Goal: Browse casually: Explore the website without a specific task or goal

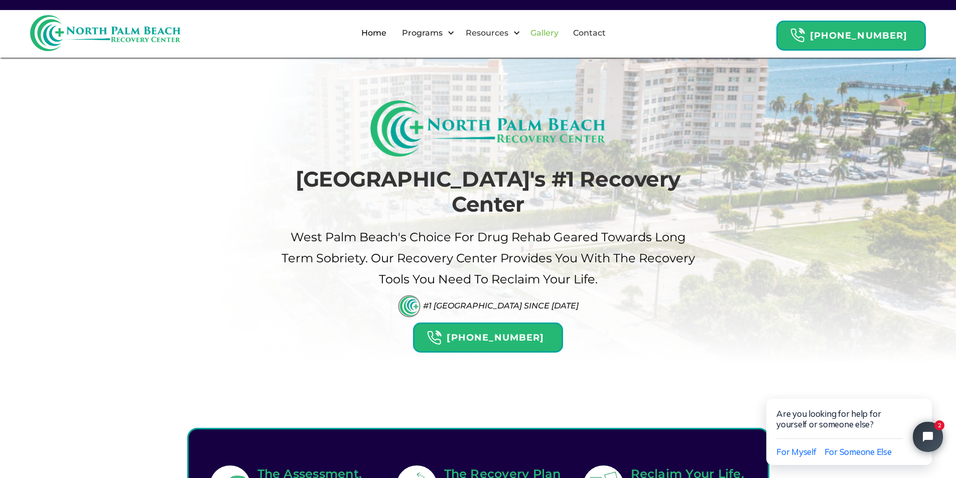
click at [557, 35] on link "Gallery" at bounding box center [544, 33] width 40 height 32
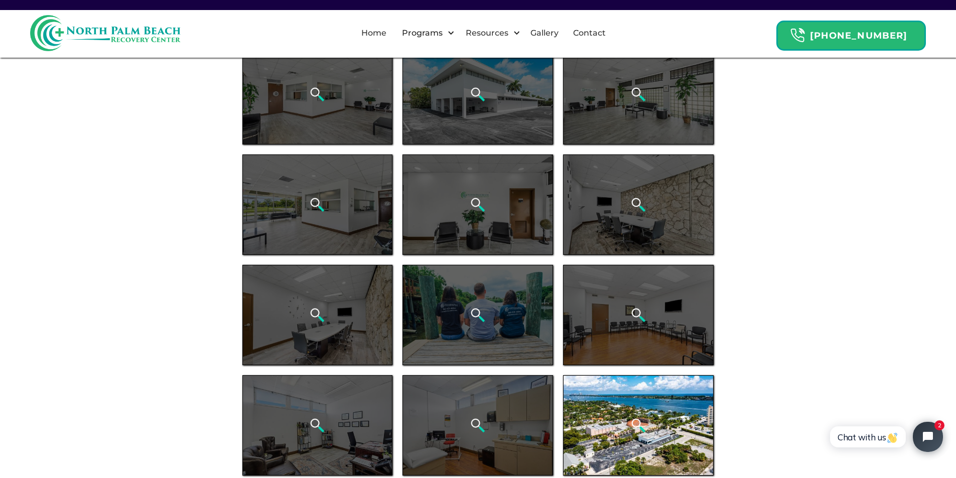
scroll to position [92, 0]
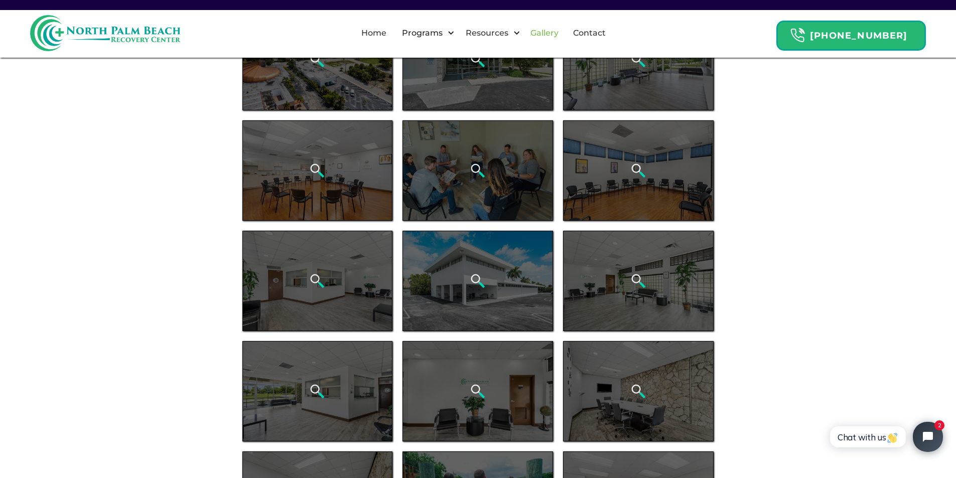
click at [564, 34] on link "Gallery" at bounding box center [544, 33] width 40 height 32
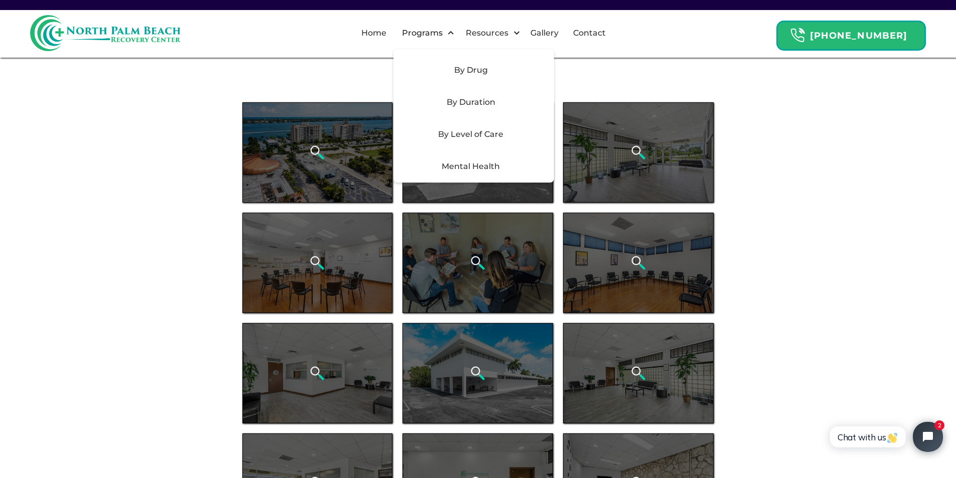
click at [500, 167] on div "Mental Health" at bounding box center [470, 167] width 142 height 12
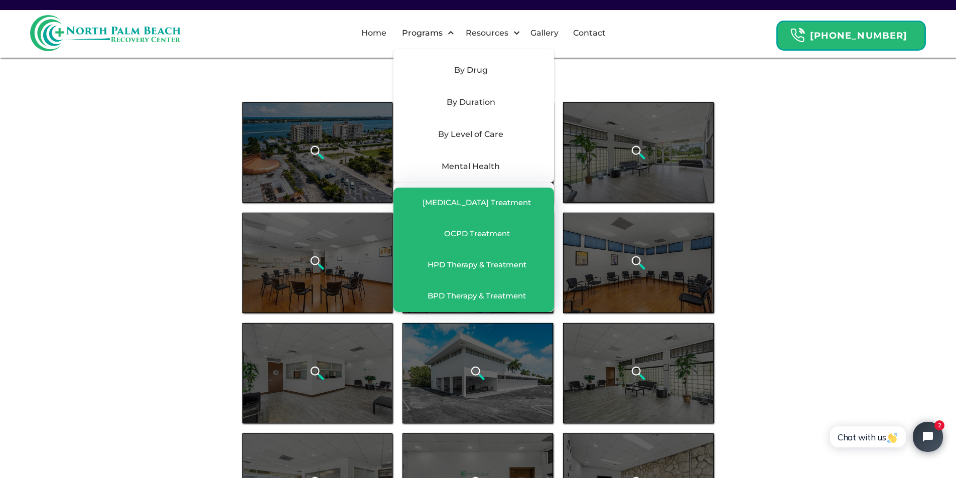
click at [500, 167] on div "Mental Health" at bounding box center [470, 167] width 142 height 12
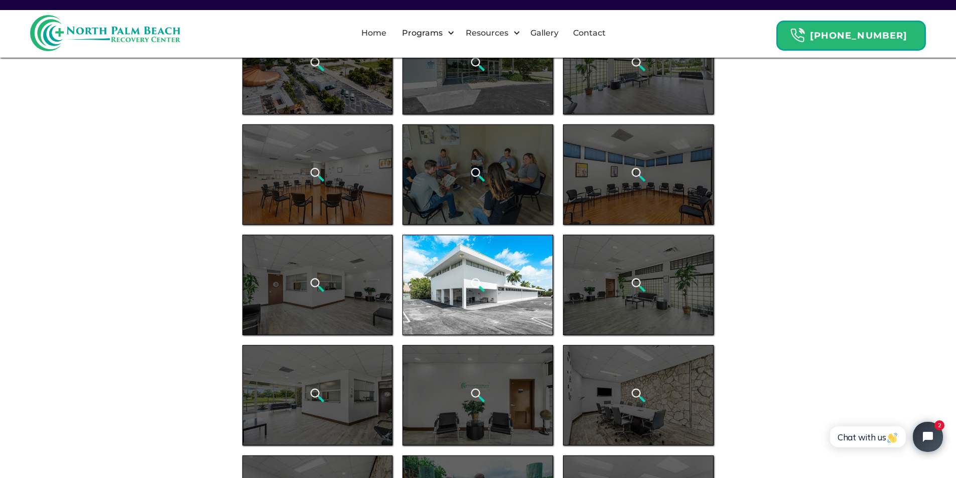
scroll to position [100, 0]
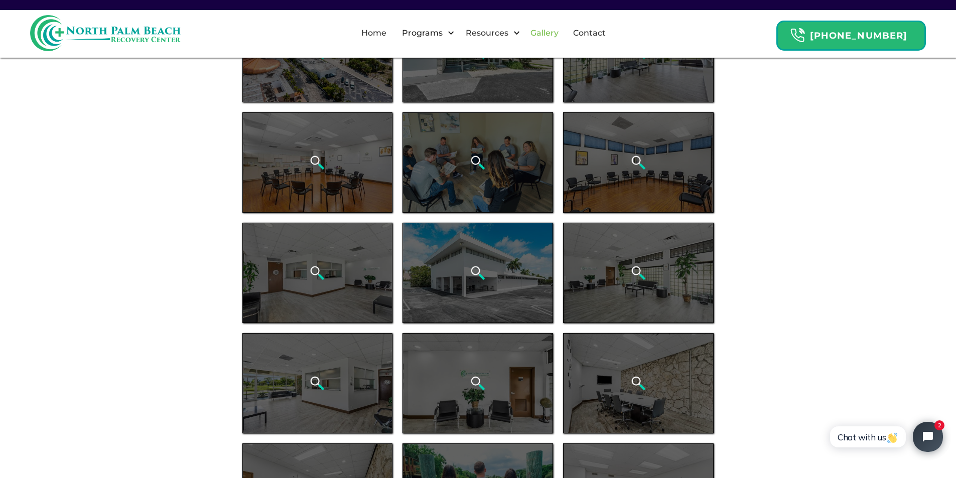
click at [554, 33] on link "Gallery" at bounding box center [544, 33] width 40 height 32
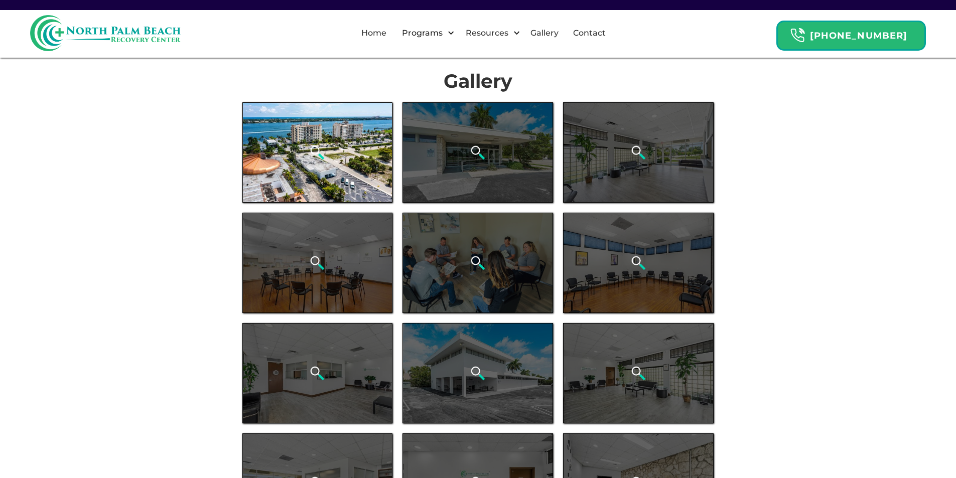
click at [333, 135] on div "open lightbox" at bounding box center [317, 152] width 150 height 100
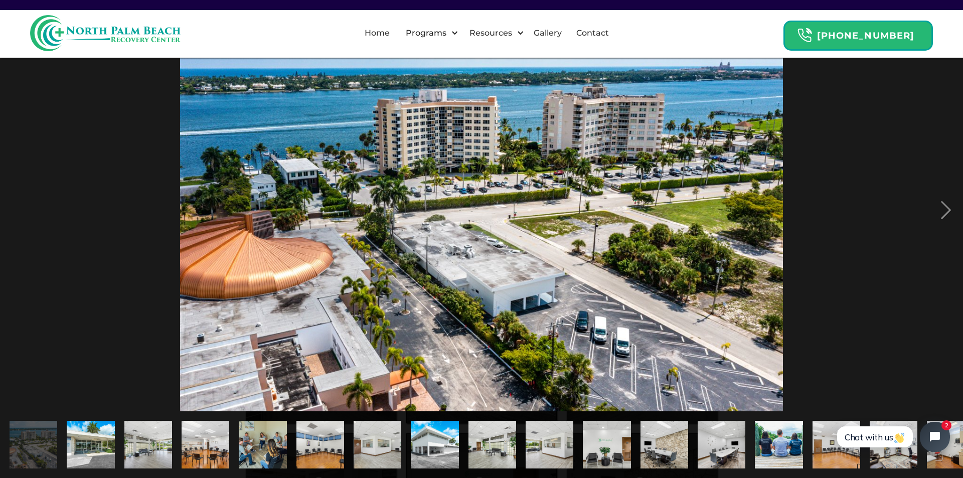
drag, startPoint x: 1568, startPoint y: 883, endPoint x: 906, endPoint y: 447, distance: 792.3
click at [764, 458] on img "show item 14 of 21" at bounding box center [779, 445] width 72 height 48
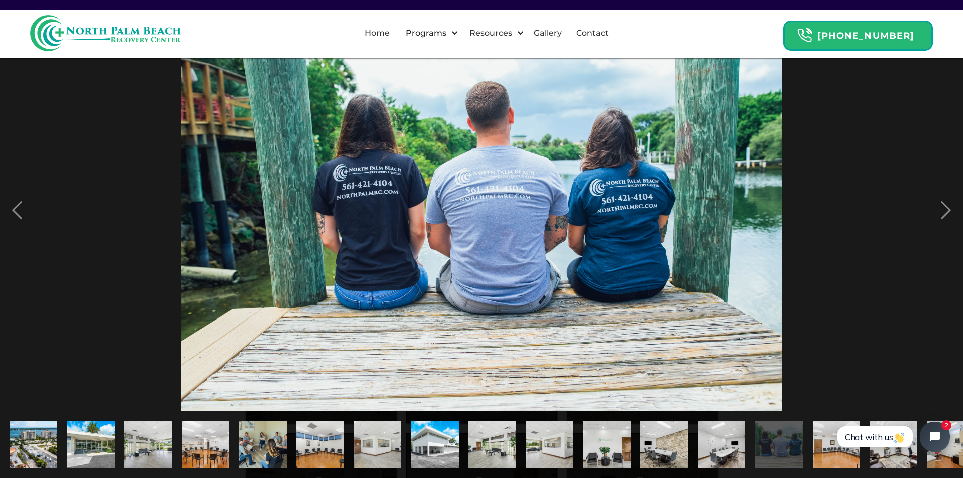
click at [758, 439] on img "show item 14 of 21" at bounding box center [779, 445] width 72 height 48
click at [644, 434] on img "show item 12 of 21" at bounding box center [665, 445] width 72 height 48
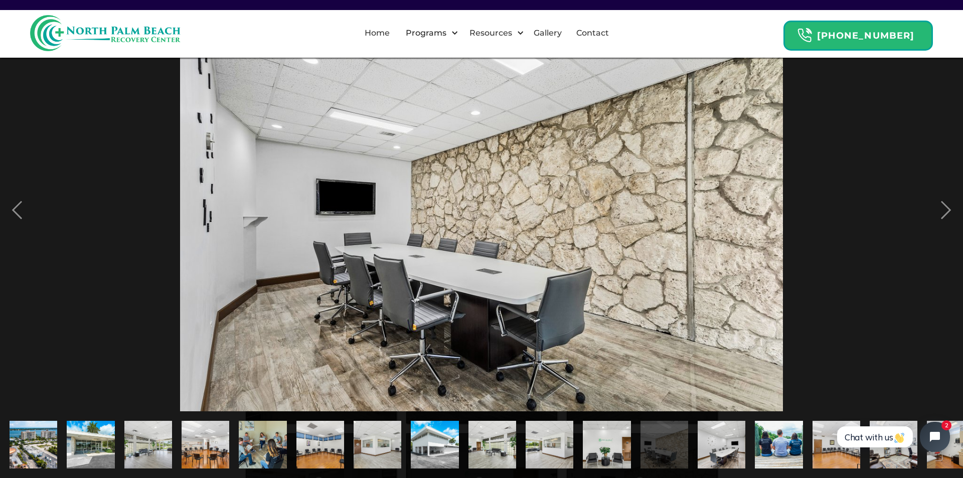
click at [733, 428] on img "show item 13 of 21" at bounding box center [722, 445] width 72 height 48
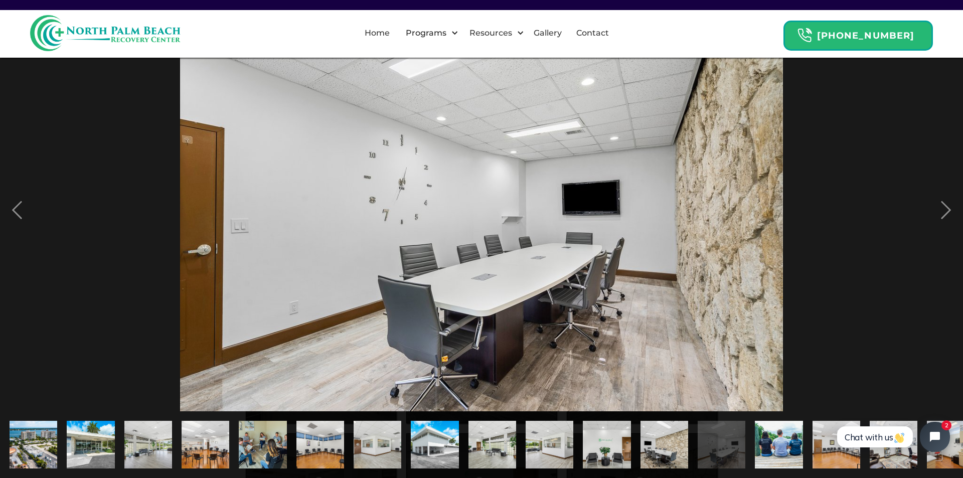
click at [610, 446] on img "show item 11 of 21" at bounding box center [607, 445] width 72 height 48
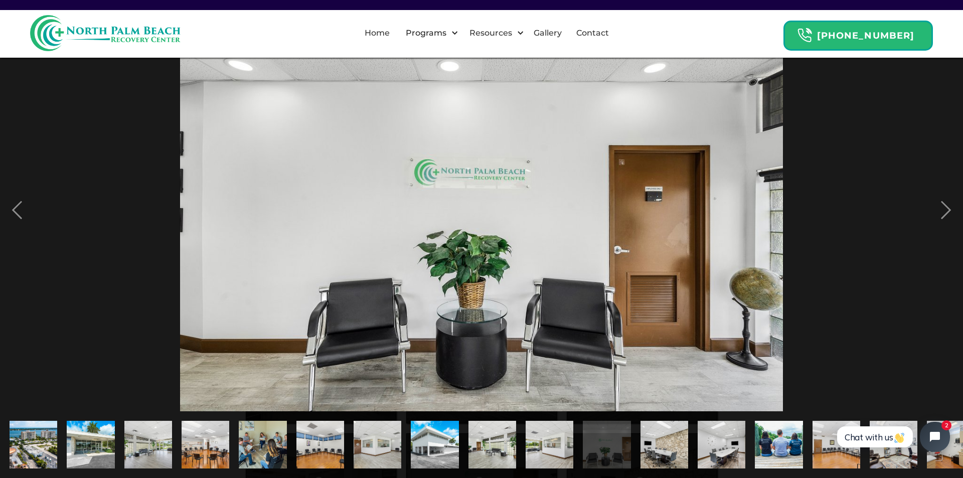
click at [383, 444] on img "show item 7 of 21" at bounding box center [378, 445] width 72 height 48
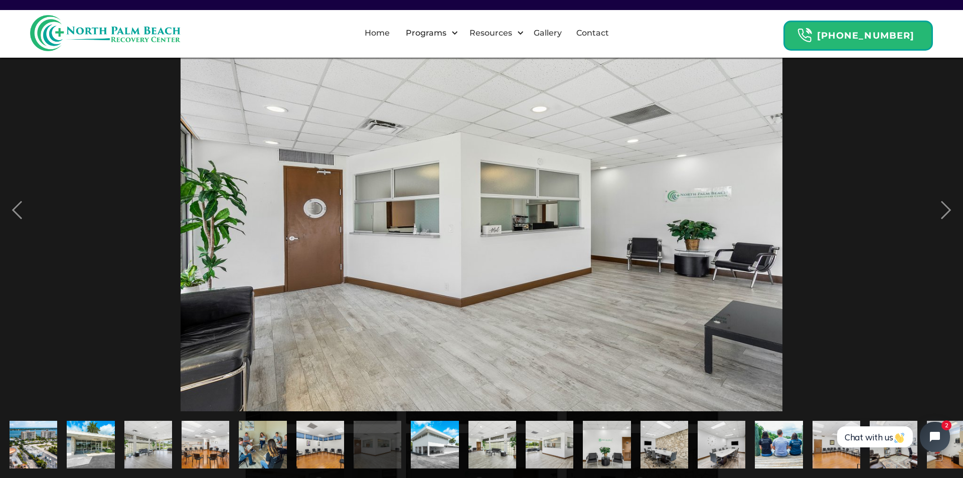
drag, startPoint x: 423, startPoint y: 435, endPoint x: 284, endPoint y: 438, distance: 139.5
click at [418, 435] on img "show item 8 of 21" at bounding box center [435, 445] width 72 height 48
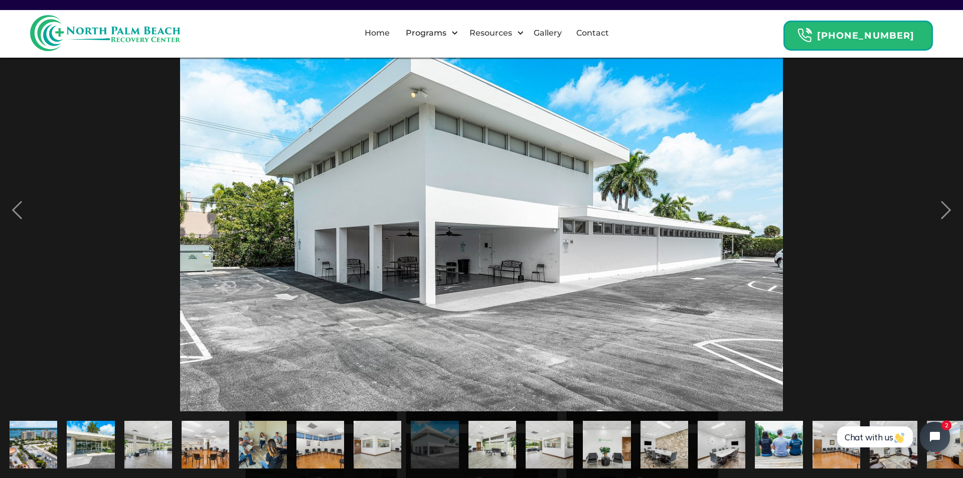
click at [134, 460] on img "show item 3 of 21" at bounding box center [148, 445] width 72 height 48
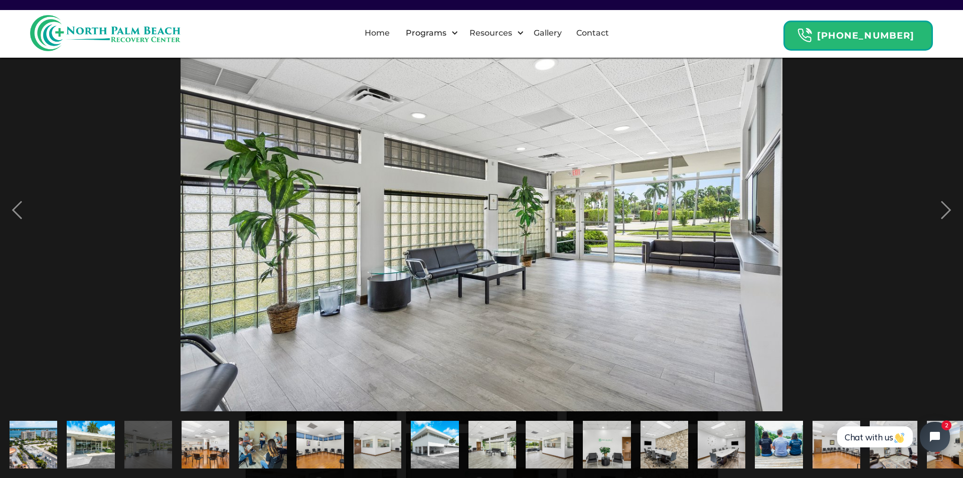
click at [52, 423] on img "show item 1 of 21" at bounding box center [33, 445] width 72 height 48
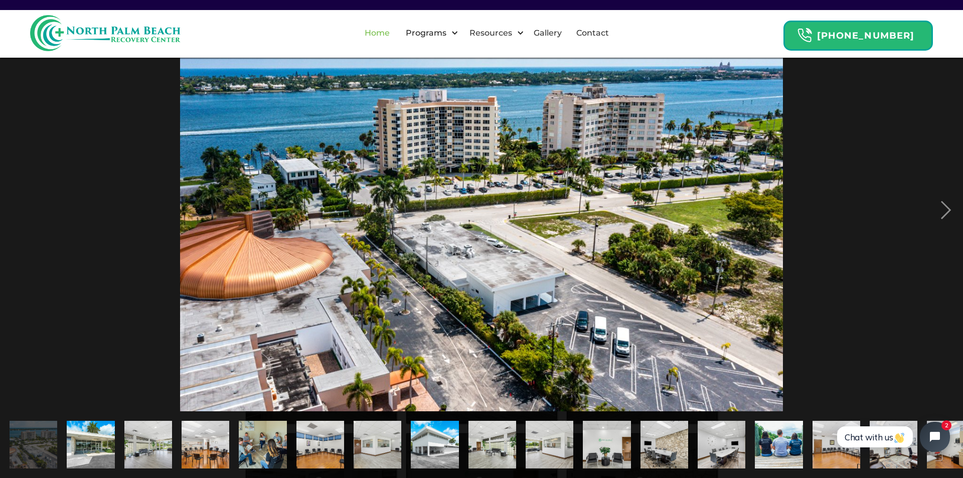
click at [396, 35] on link "Home" at bounding box center [377, 33] width 37 height 32
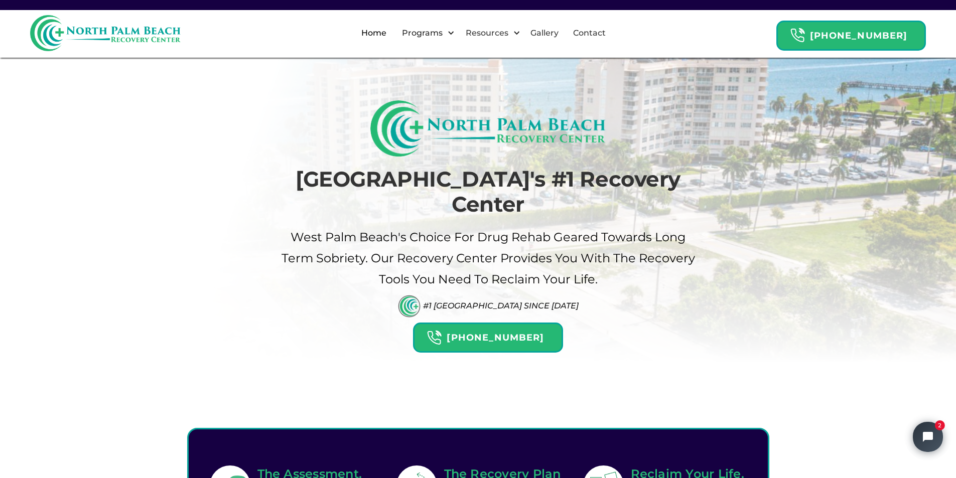
click at [680, 27] on div "Home Programs By Drug [MEDICAL_DATA] Addiction Rehab Alcohol Rehab [MEDICAL_DAT…" at bounding box center [477, 33] width 895 height 36
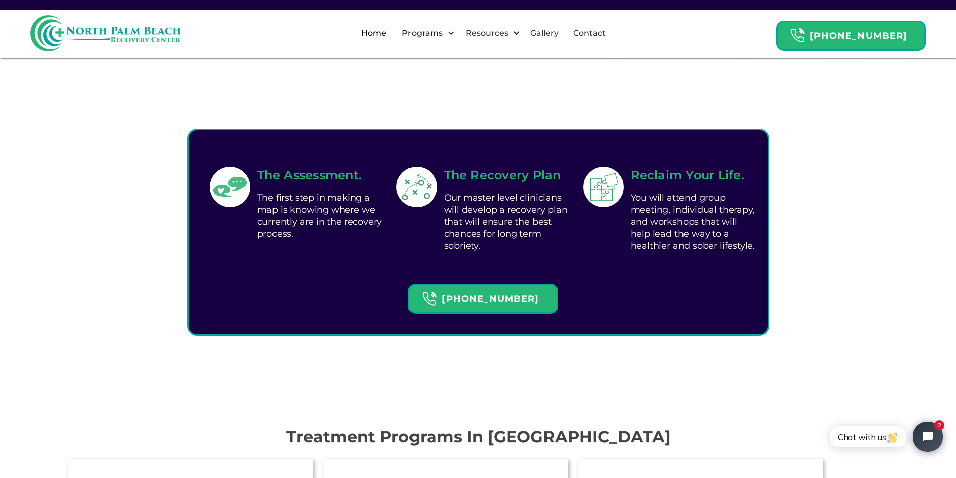
scroll to position [351, 0]
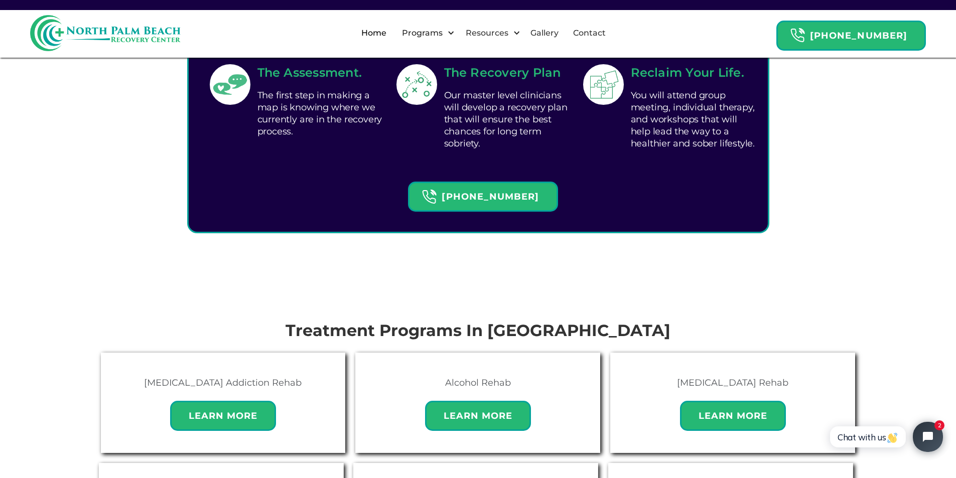
scroll to position [451, 0]
